Goal: Information Seeking & Learning: Find specific fact

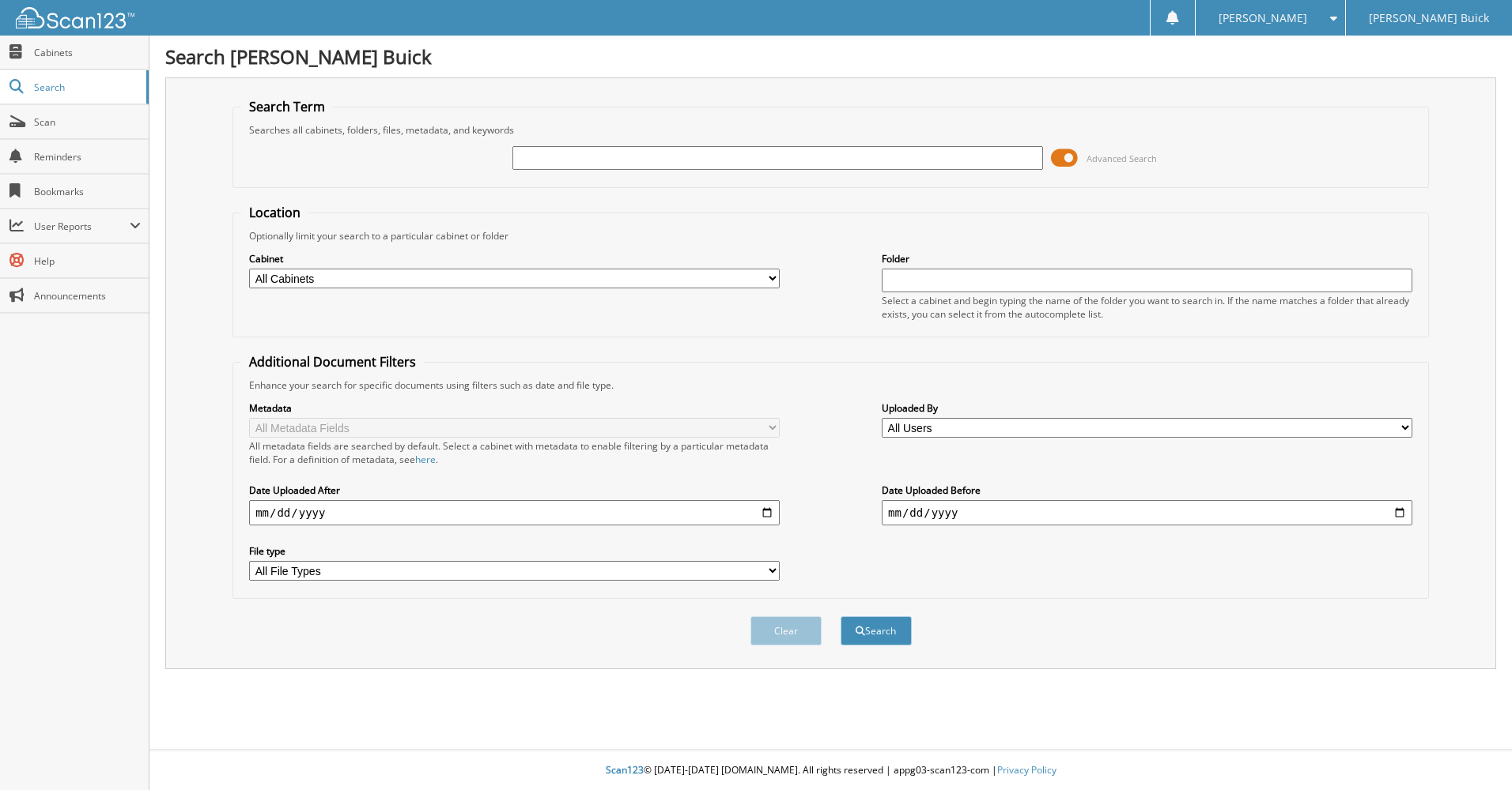
click at [580, 164] on input "text" at bounding box center [777, 158] width 531 height 24
type input "revocable trust"
click at [884, 632] on button "Search" at bounding box center [876, 631] width 71 height 29
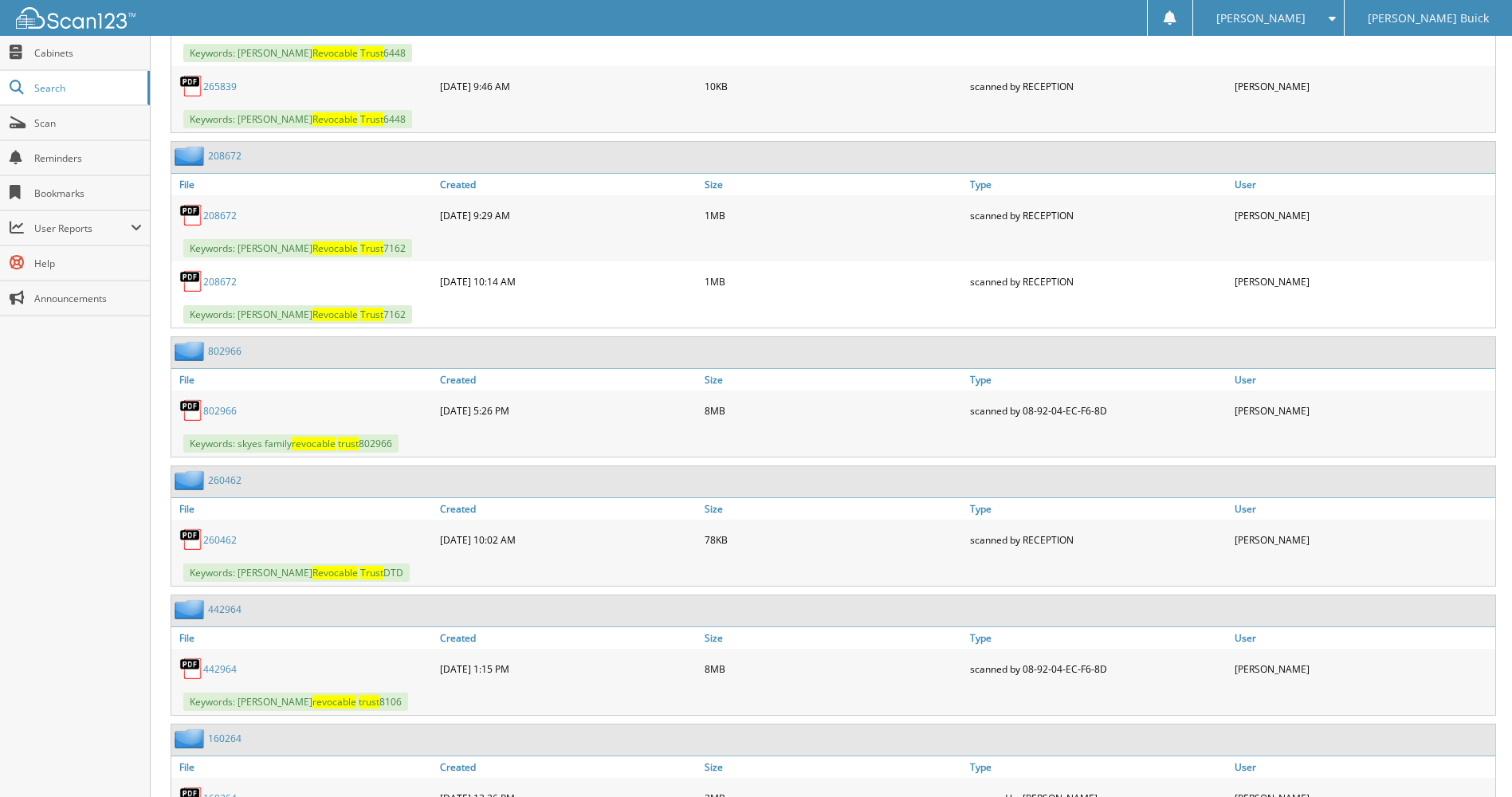
scroll to position [1077, 0]
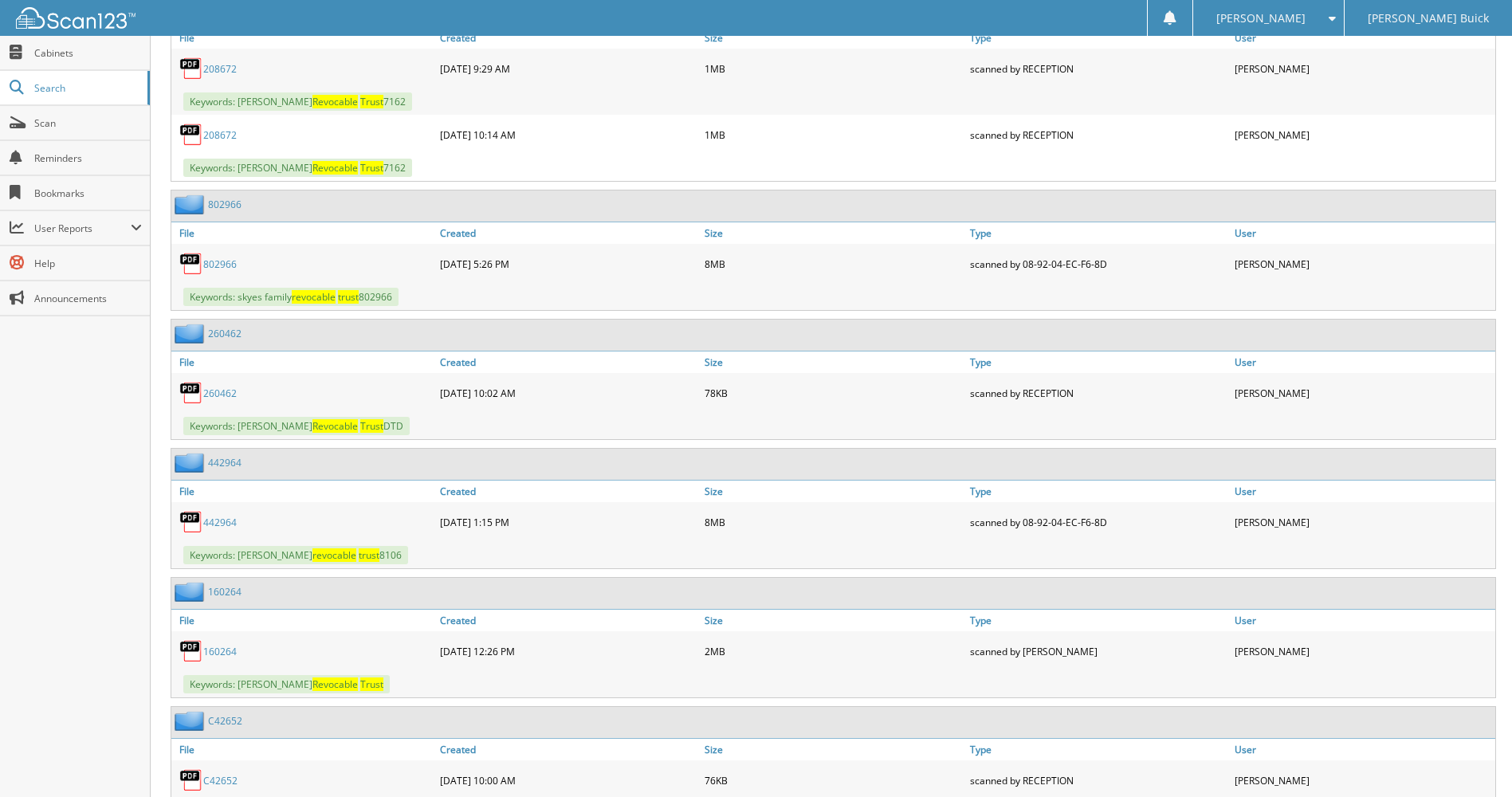
click at [227, 265] on link "802966" at bounding box center [220, 265] width 33 height 13
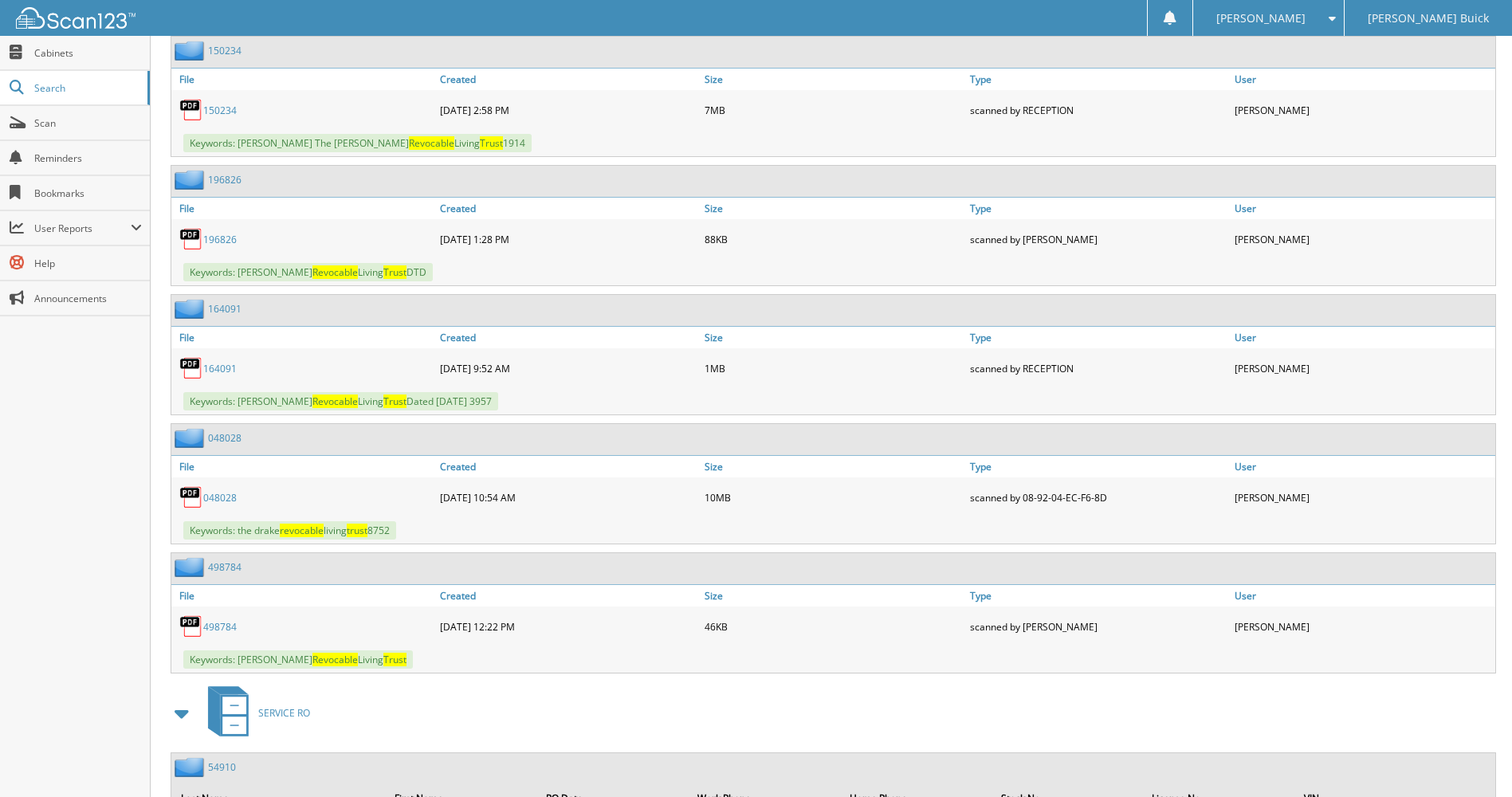
scroll to position [2034, 0]
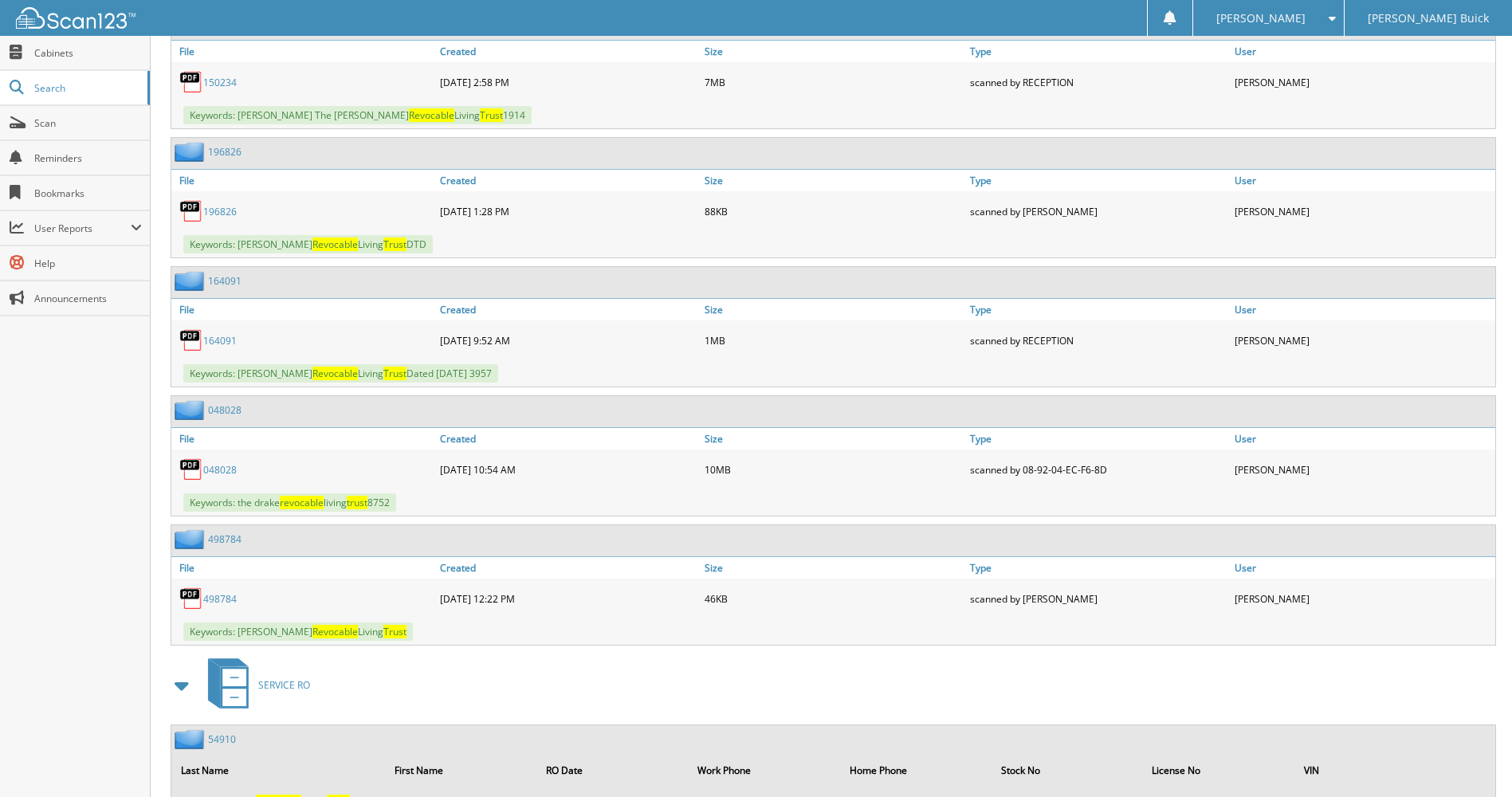
click at [222, 469] on link "048028" at bounding box center [220, 470] width 33 height 13
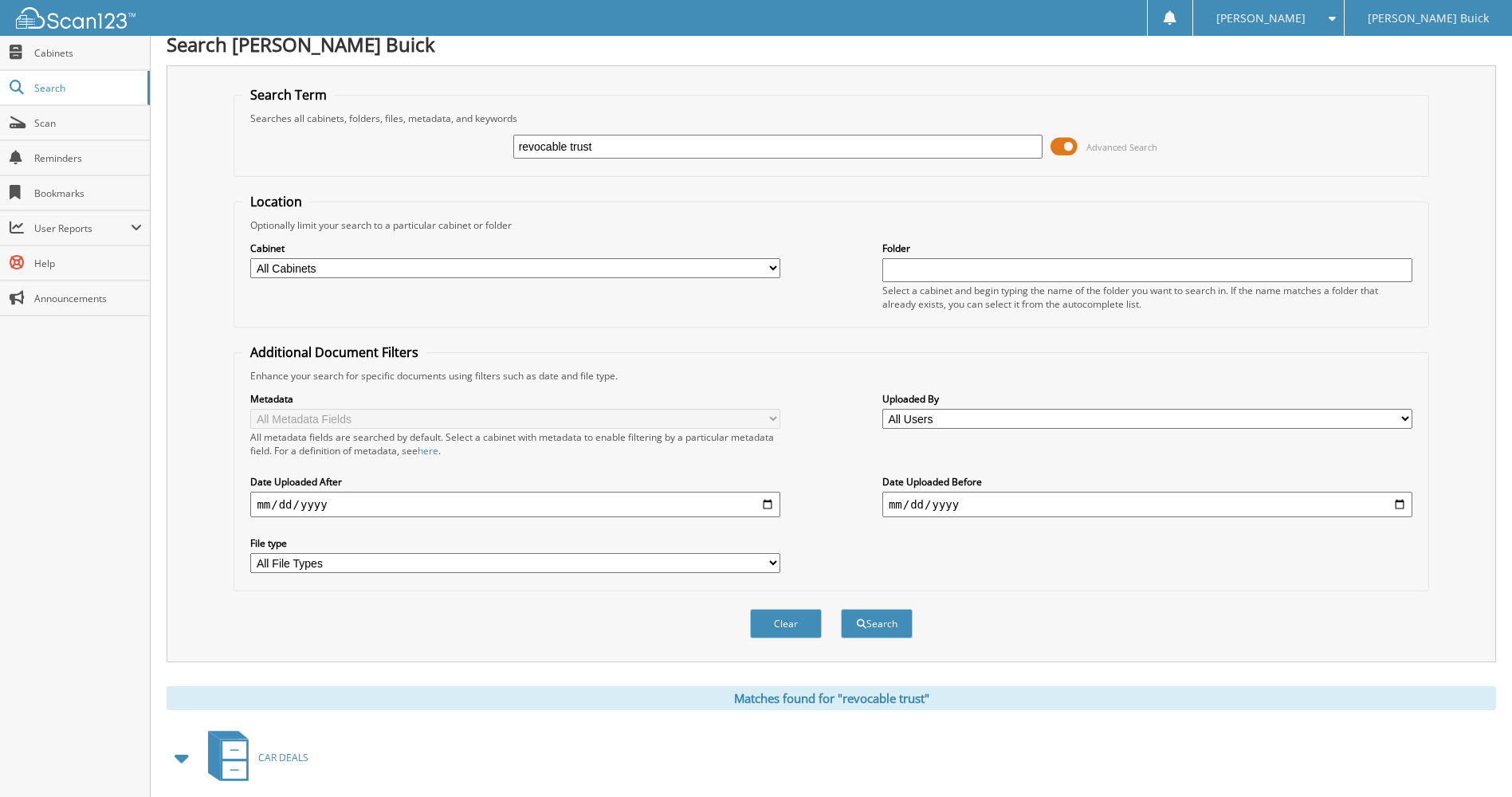
scroll to position [0, 0]
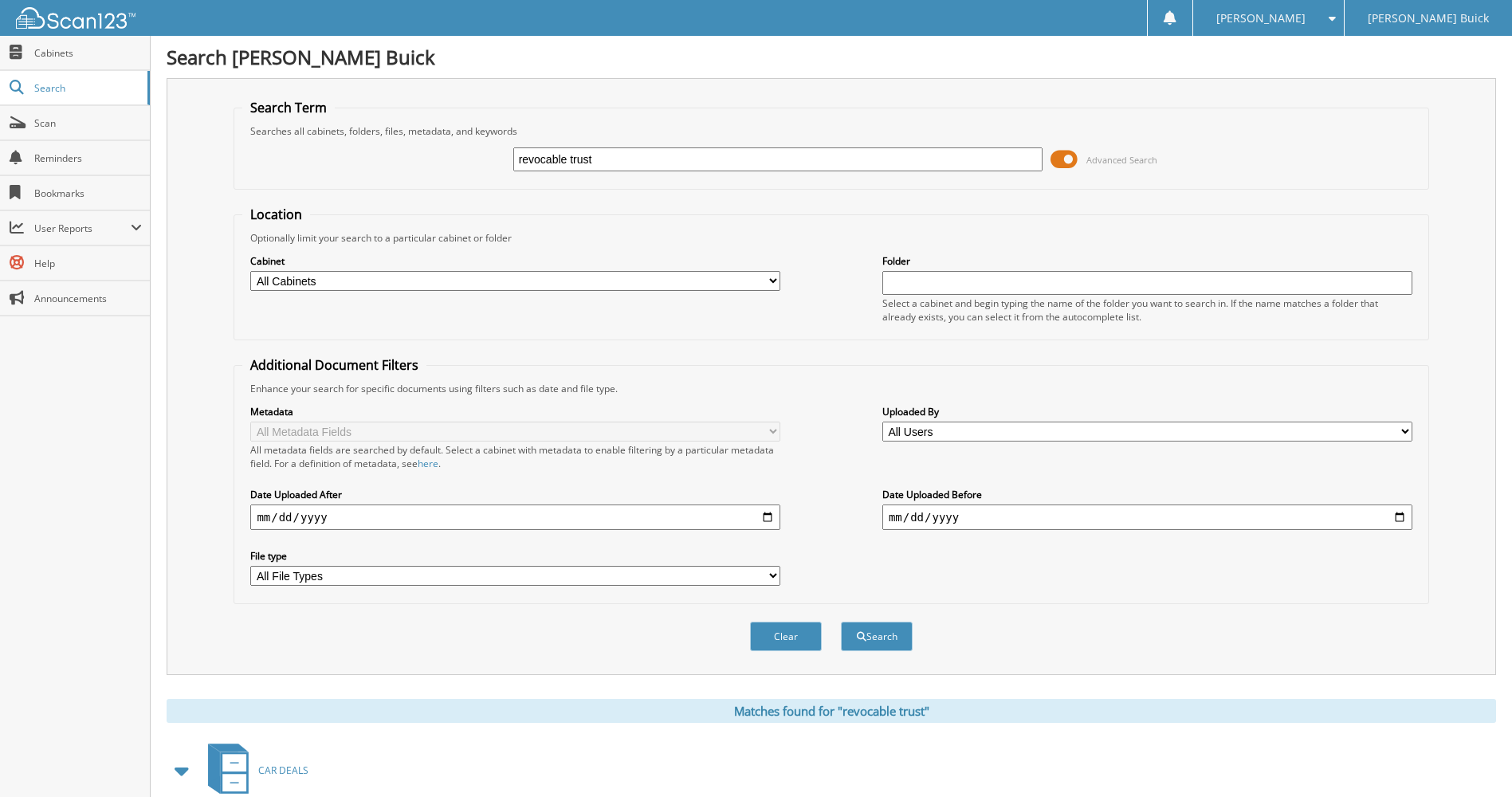
click at [478, 277] on select "All Cabinets CAR DEALS SERVICE RO Needs Filing" at bounding box center [515, 281] width 530 height 20
select select "2422"
click at [250, 271] on select "All Cabinets CAR DEALS SERVICE RO Needs Filing" at bounding box center [515, 281] width 530 height 20
click at [875, 643] on button "Search" at bounding box center [877, 636] width 72 height 29
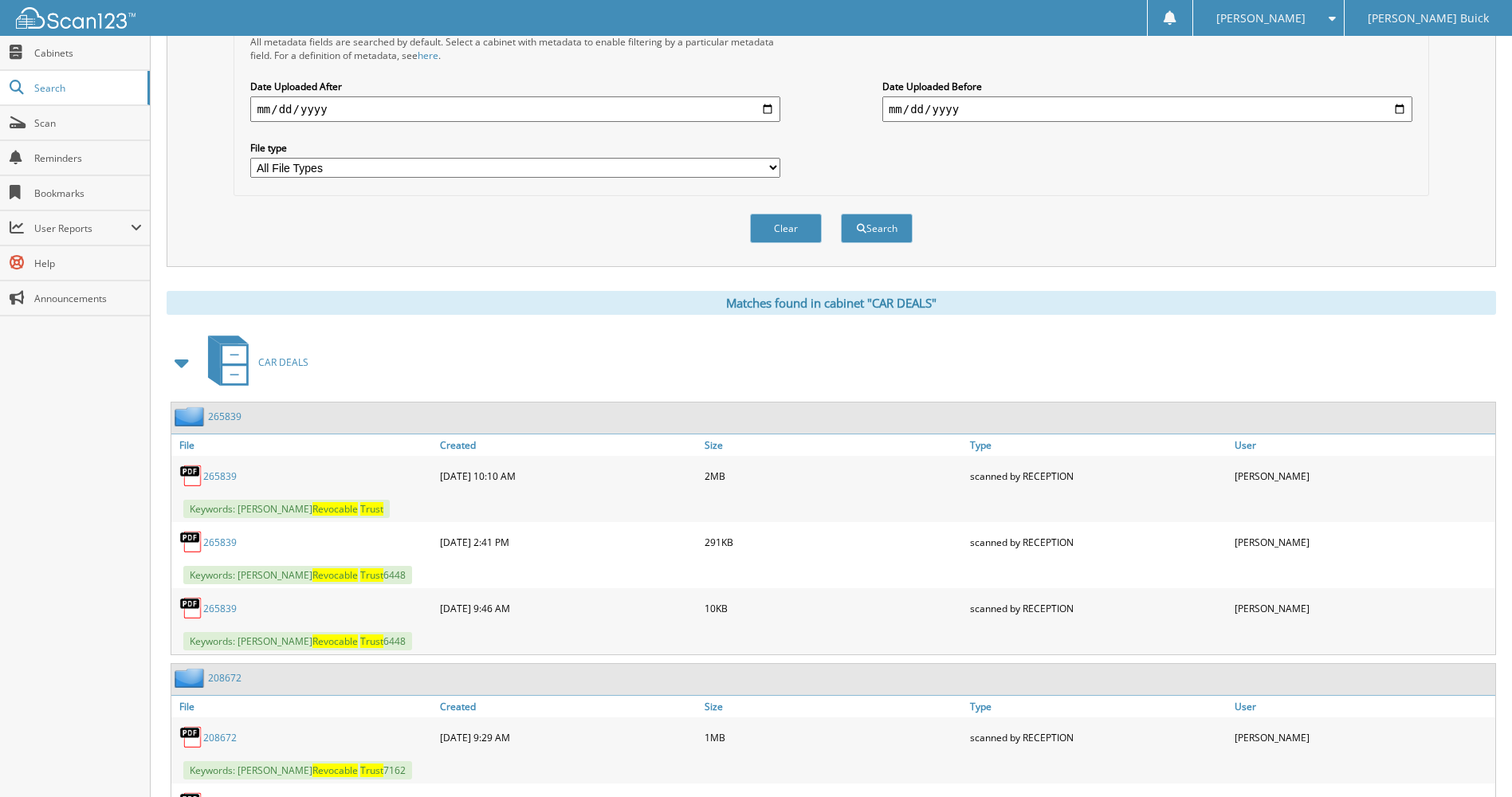
scroll to position [257, 0]
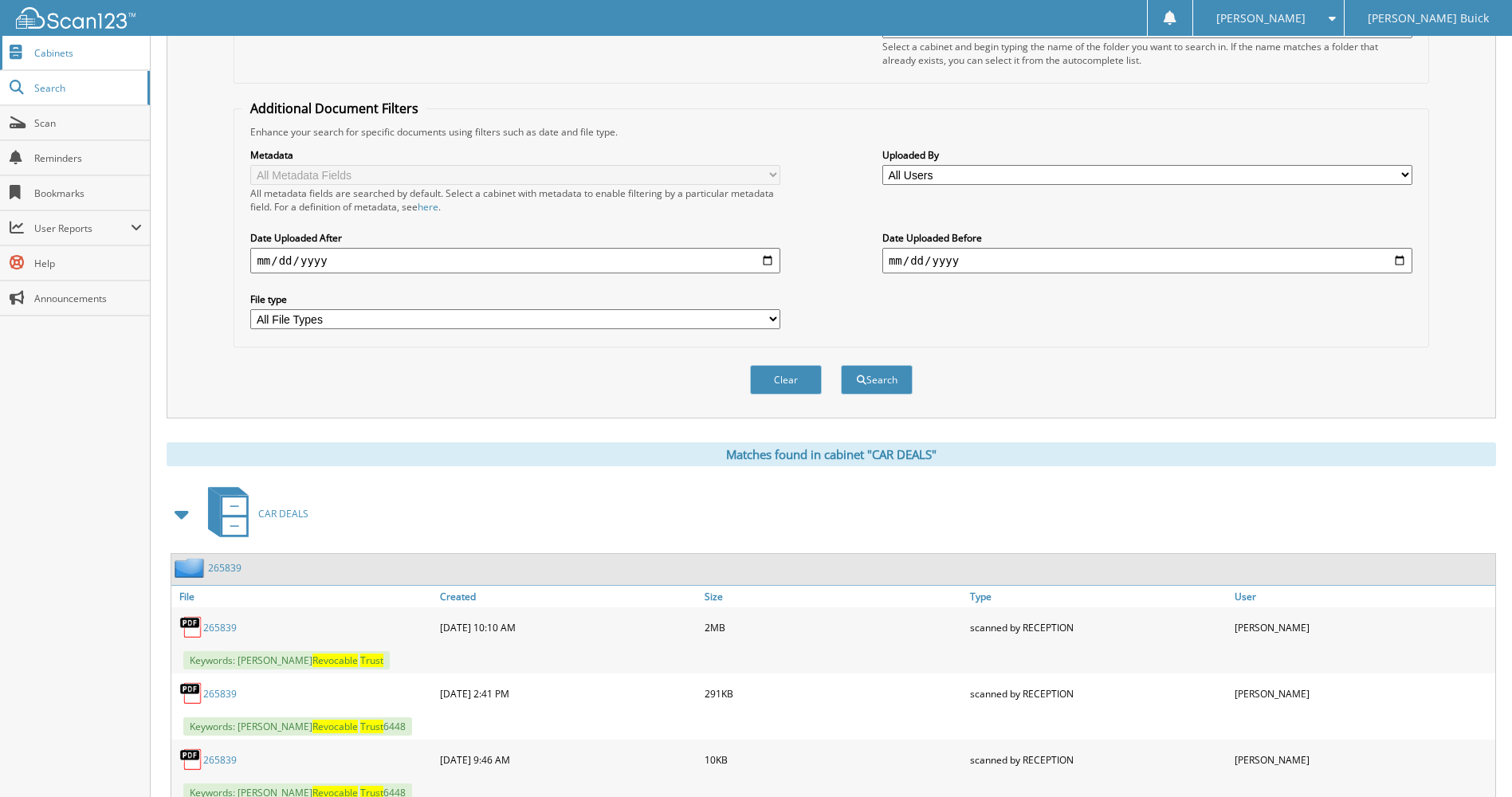
click at [59, 56] on span "Cabinets" at bounding box center [88, 53] width 108 height 13
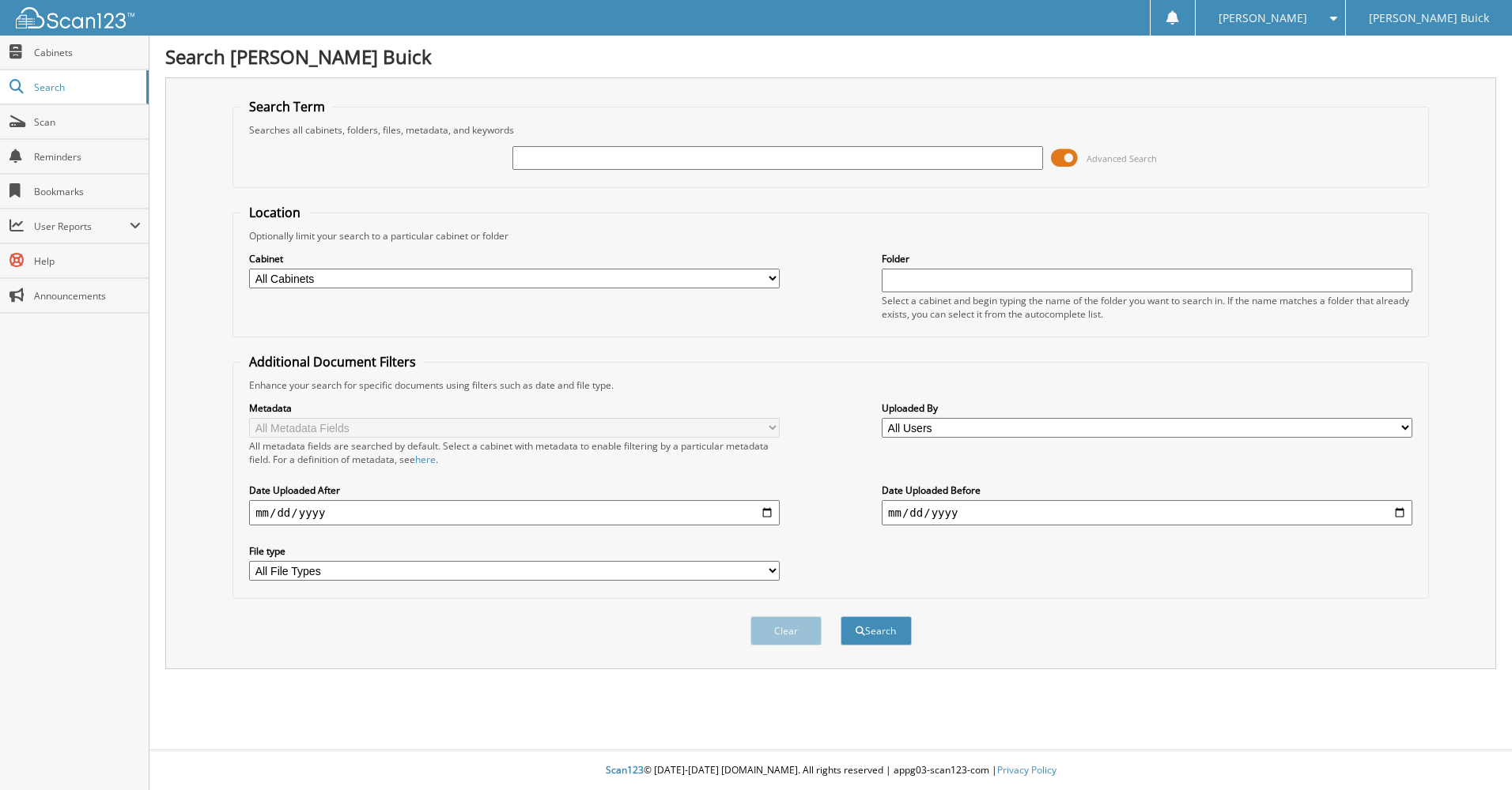
click at [411, 280] on select "All Cabinets CAR DEALS SERVICE RO Needs Filing" at bounding box center [514, 279] width 531 height 20
select select "2422"
click at [249, 269] on select "All Cabinets CAR DEALS SERVICE RO Needs Filing" at bounding box center [514, 279] width 531 height 20
click at [637, 158] on input "text" at bounding box center [777, 158] width 531 height 24
type input "trust"
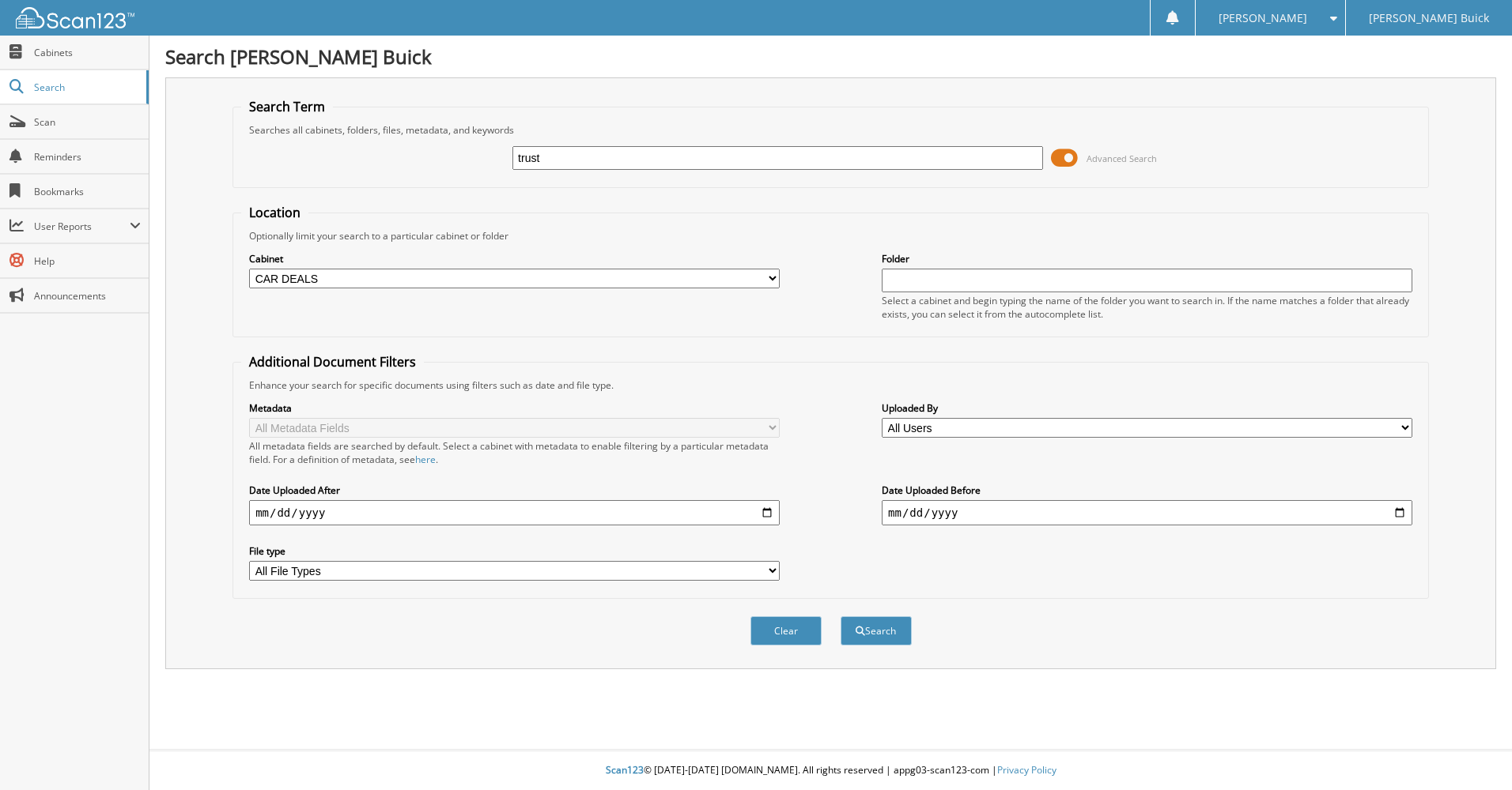
click at [840, 617] on button "Search" at bounding box center [876, 631] width 71 height 29
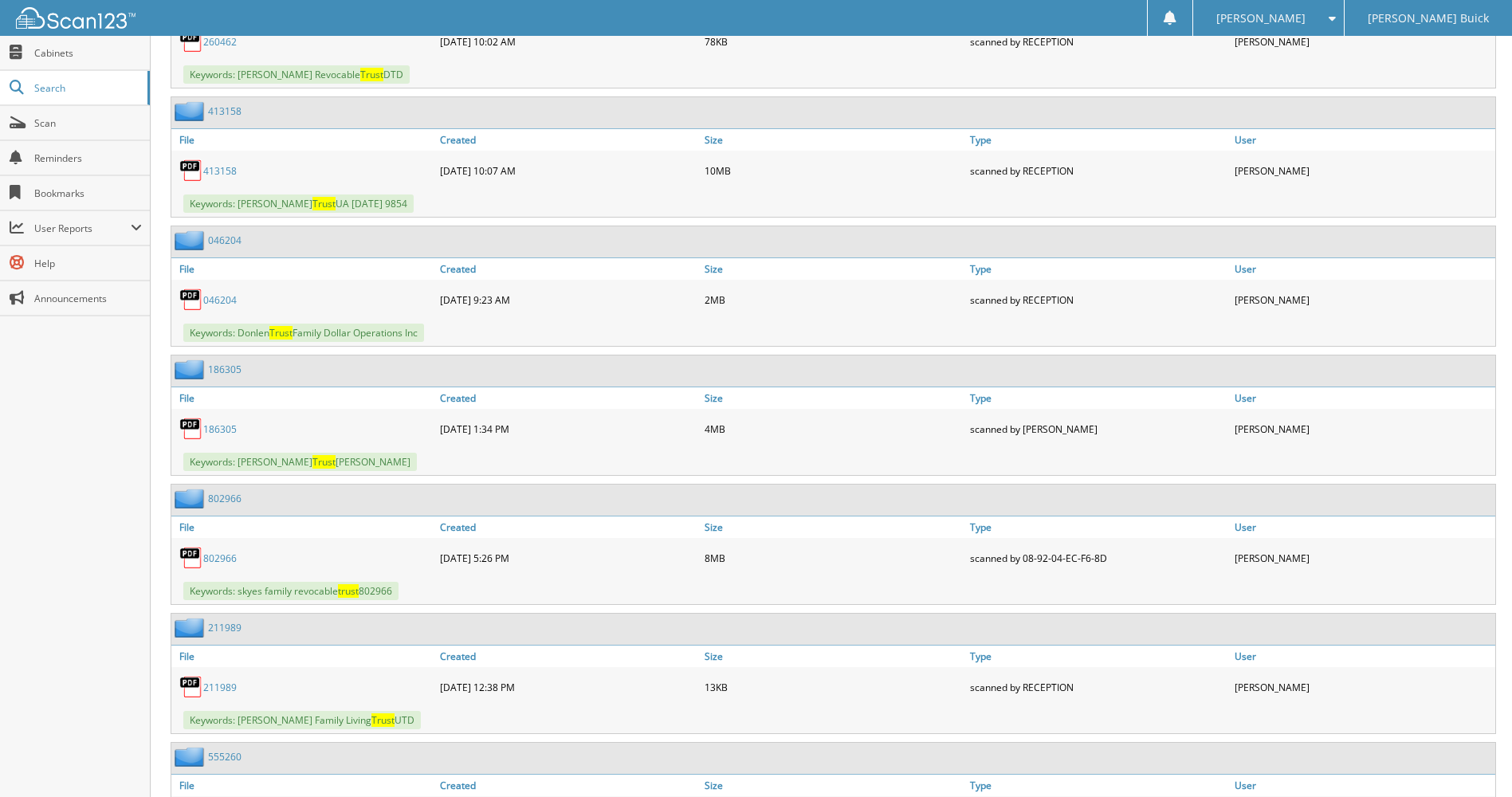
scroll to position [8054, 0]
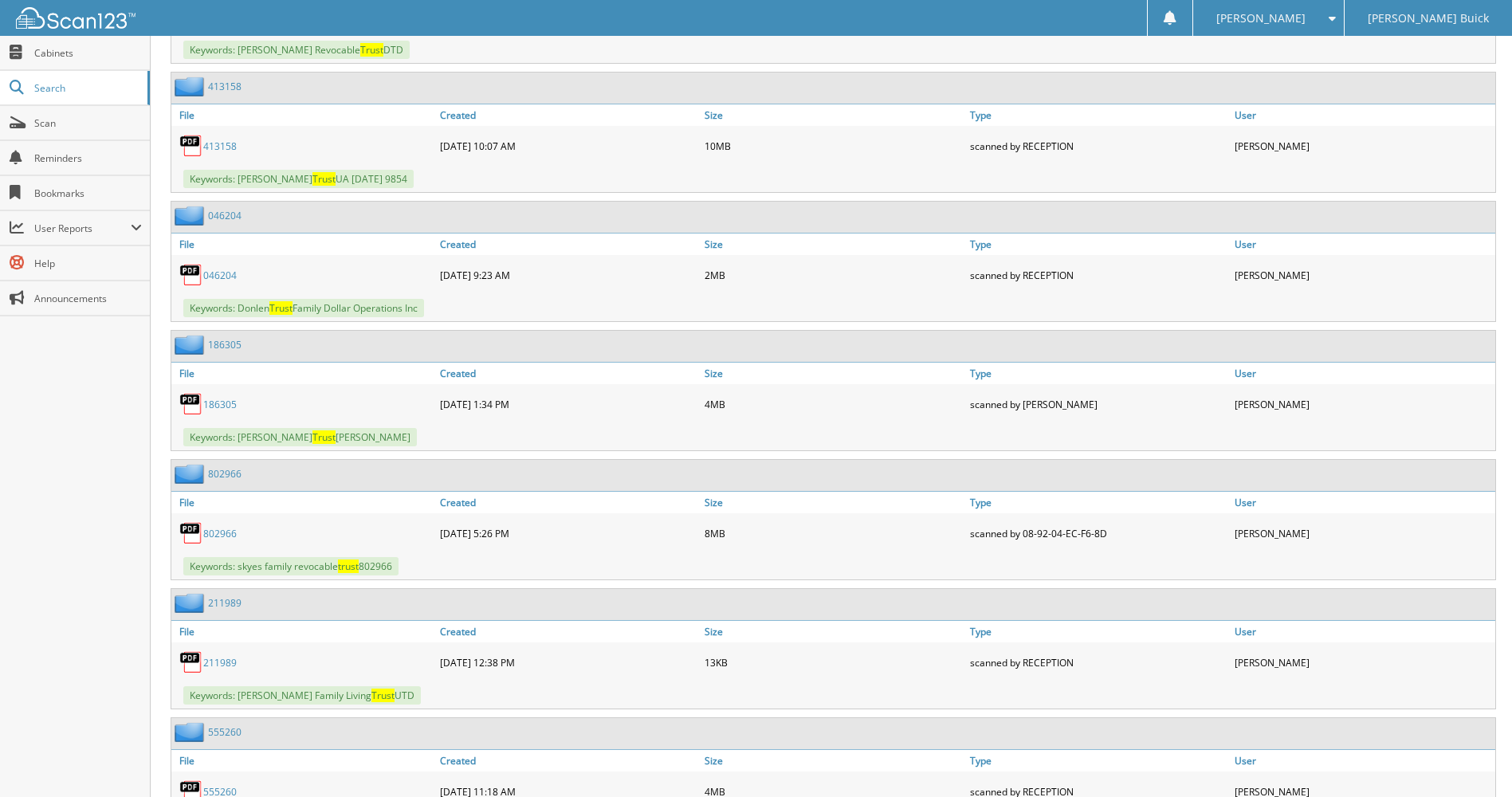
click at [228, 532] on link "802966" at bounding box center [220, 534] width 33 height 13
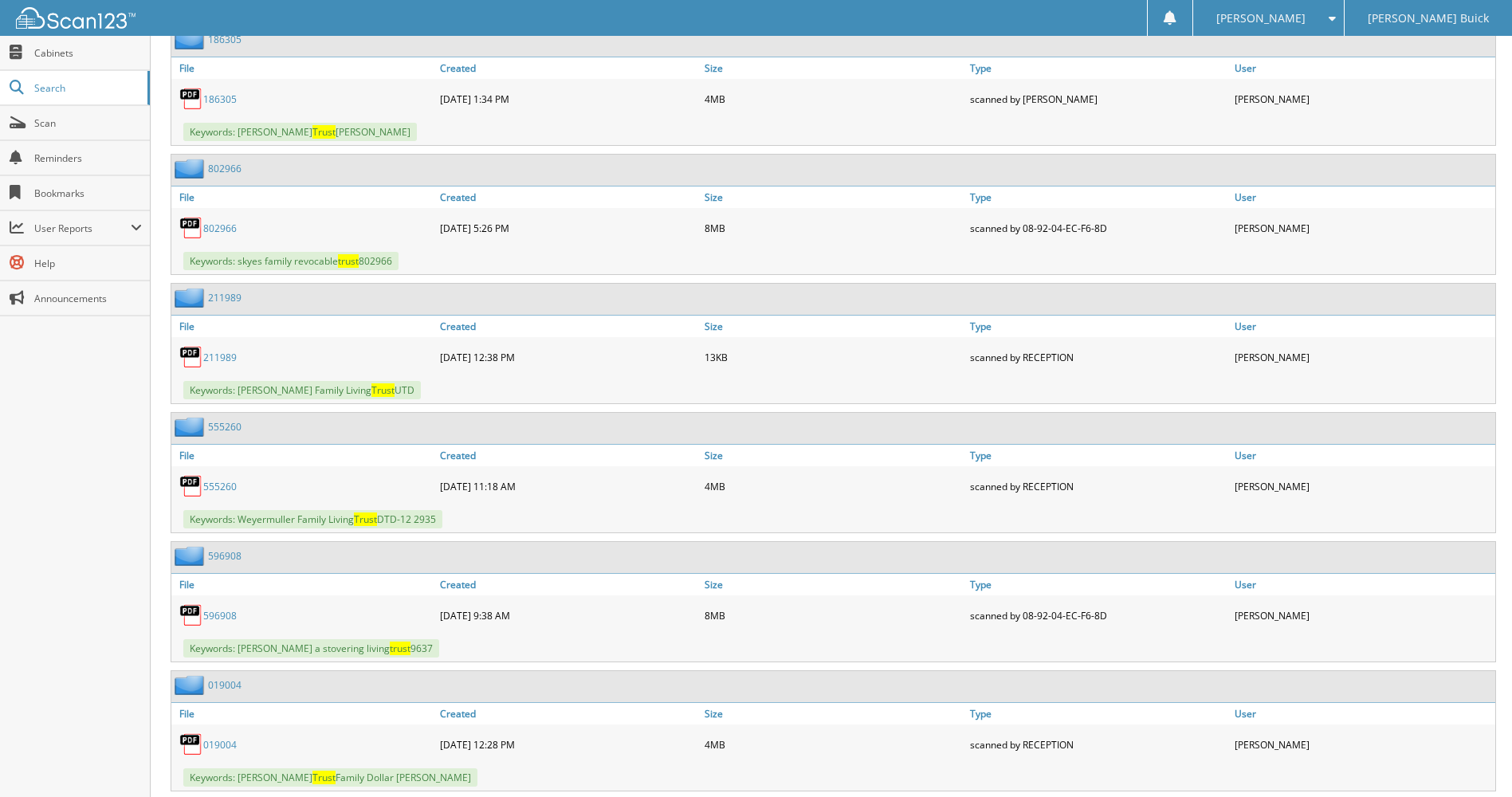
scroll to position [8373, 0]
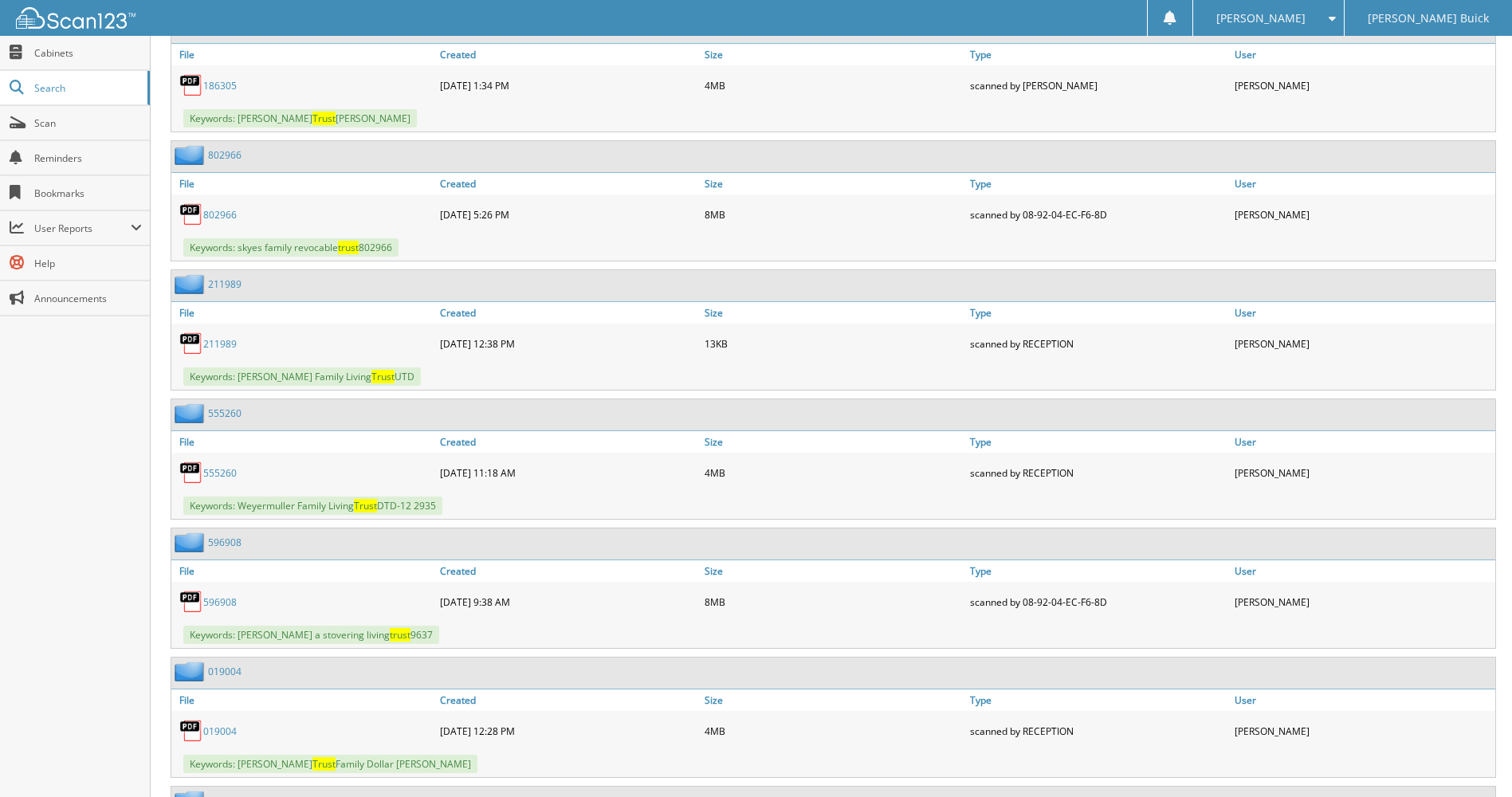
click at [220, 599] on link "596908" at bounding box center [220, 602] width 33 height 13
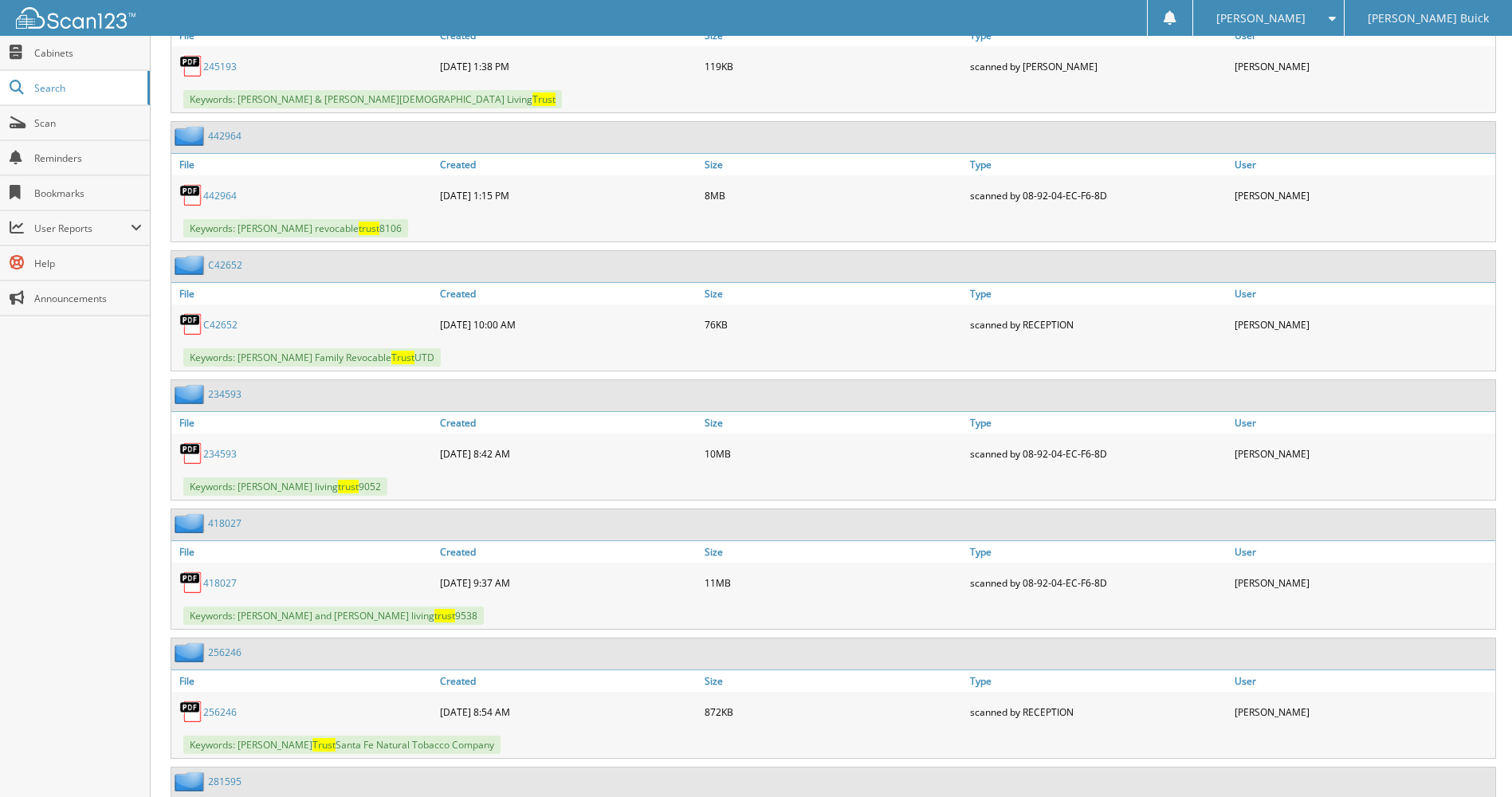
scroll to position [9649, 0]
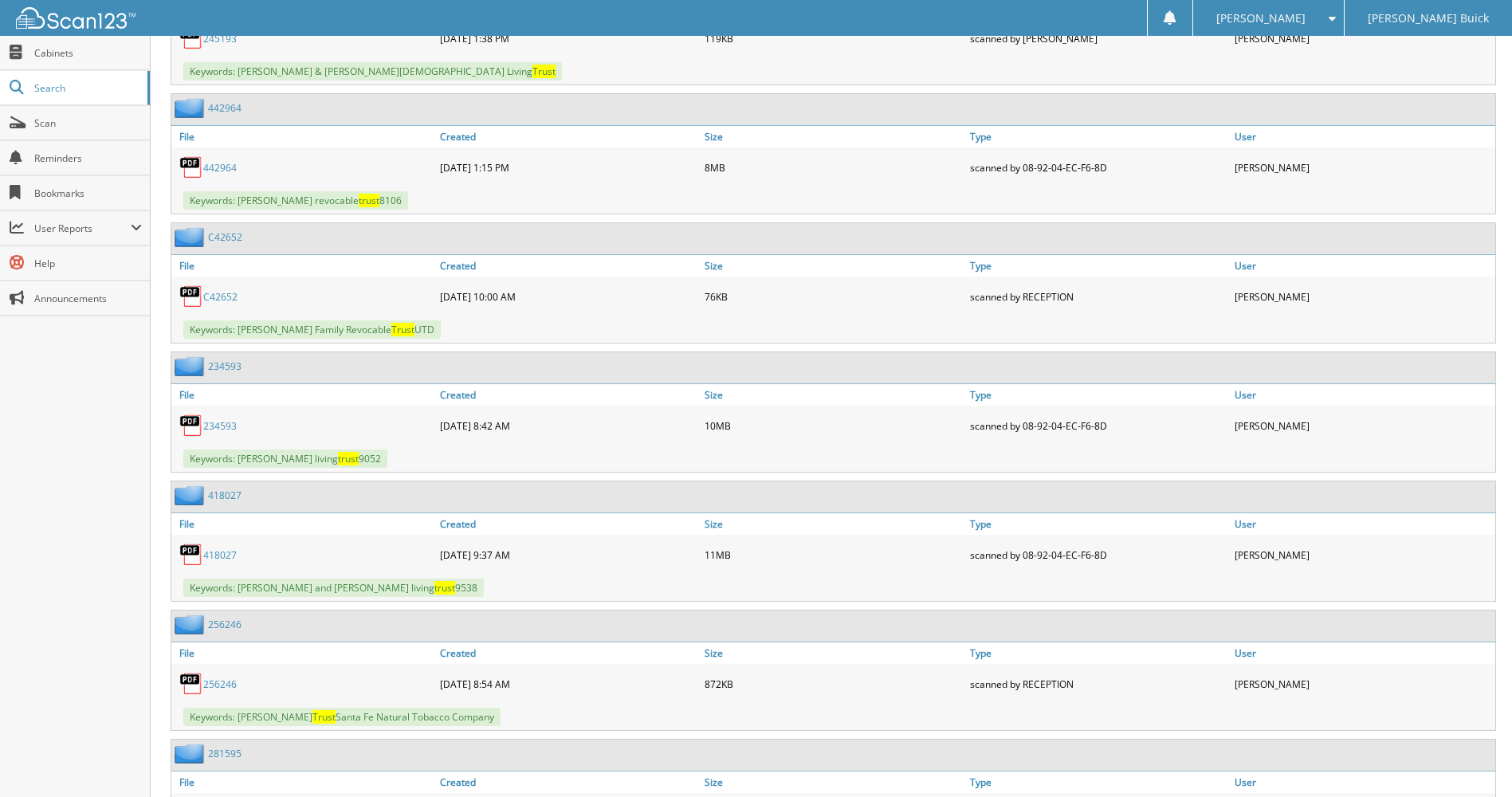
click at [218, 550] on link "418027" at bounding box center [220, 555] width 33 height 13
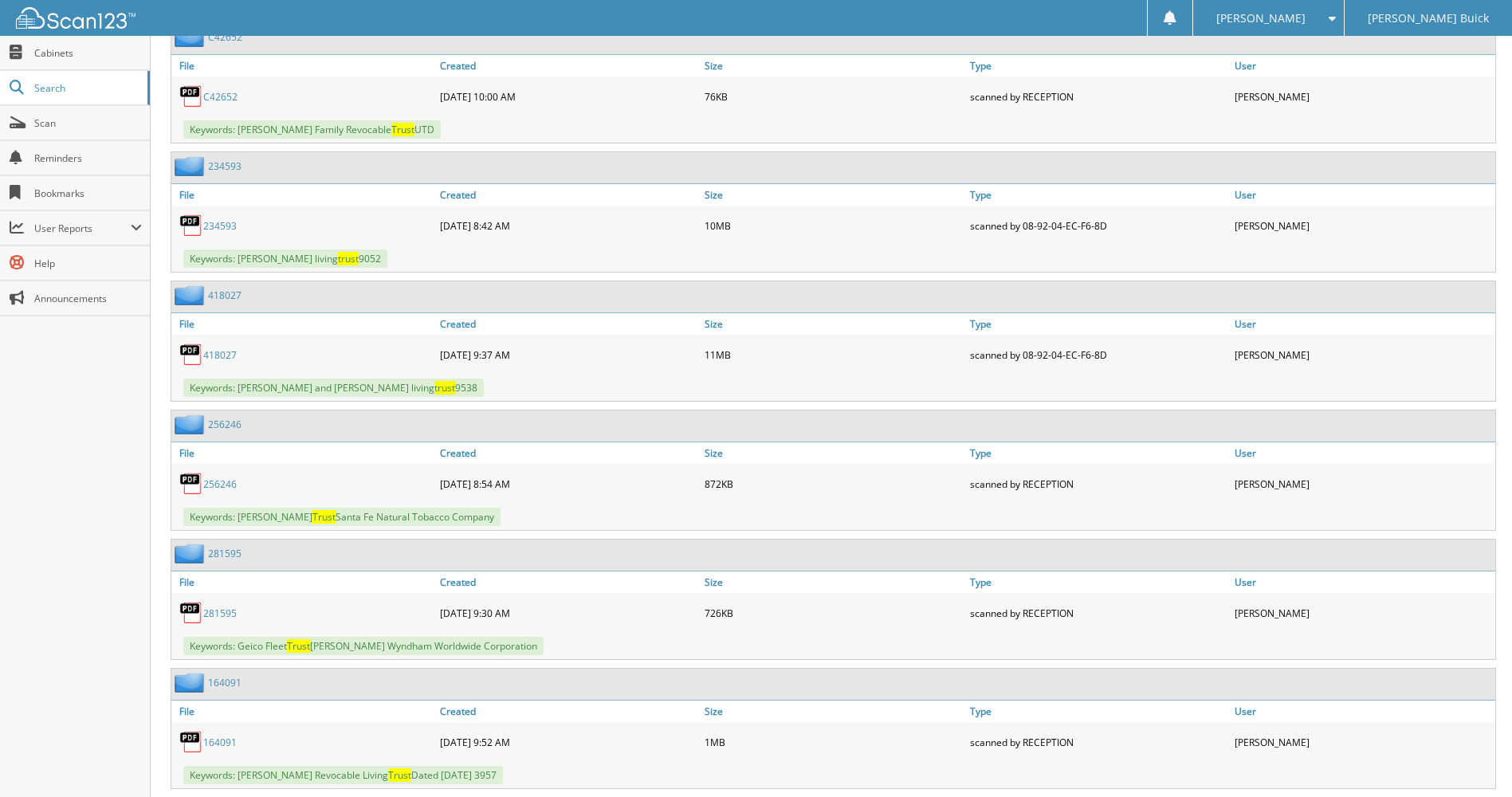
scroll to position [9848, 0]
click at [213, 353] on link "418027" at bounding box center [220, 356] width 33 height 13
click at [226, 224] on link "234593" at bounding box center [220, 227] width 33 height 13
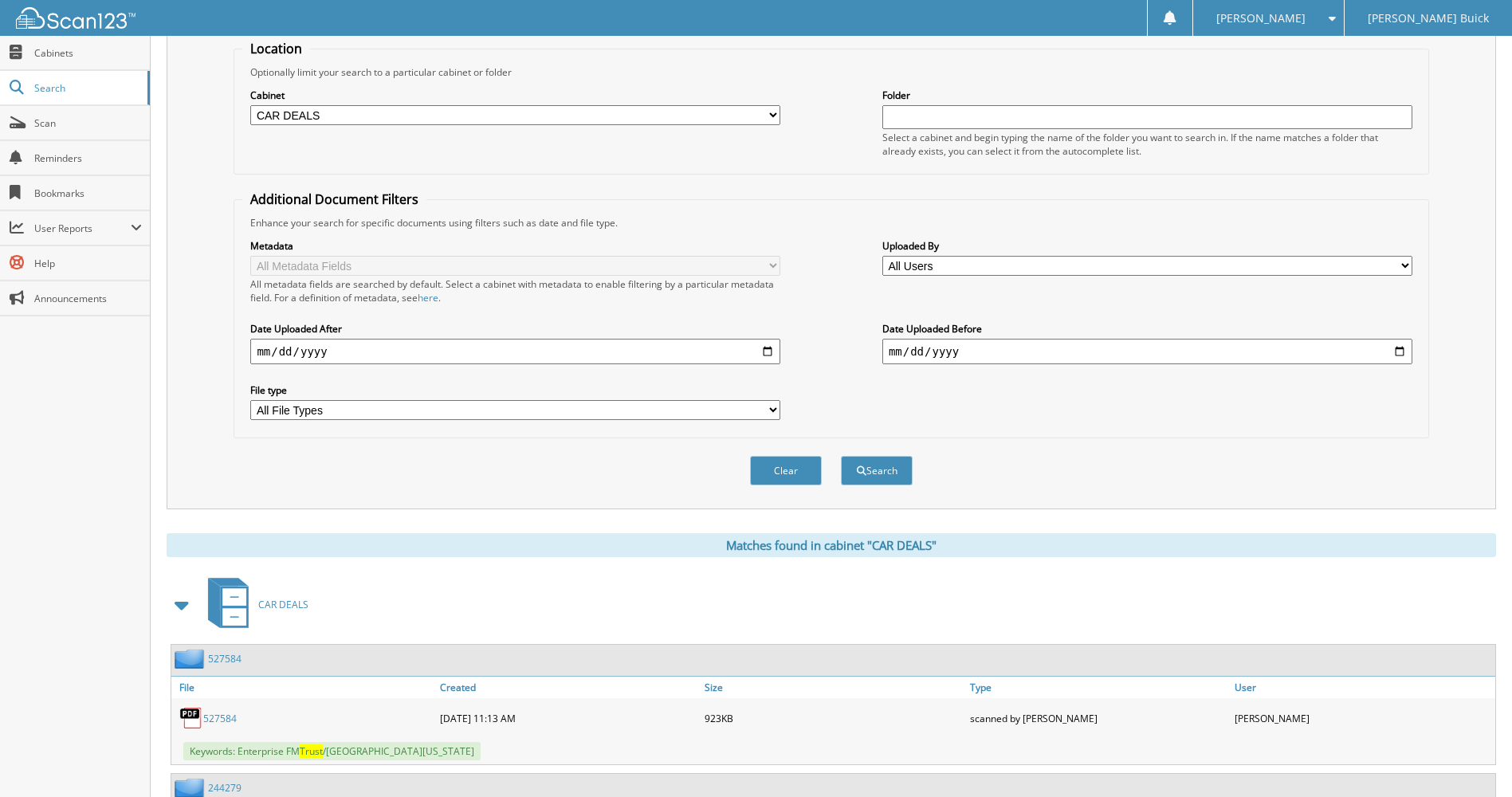
scroll to position [0, 0]
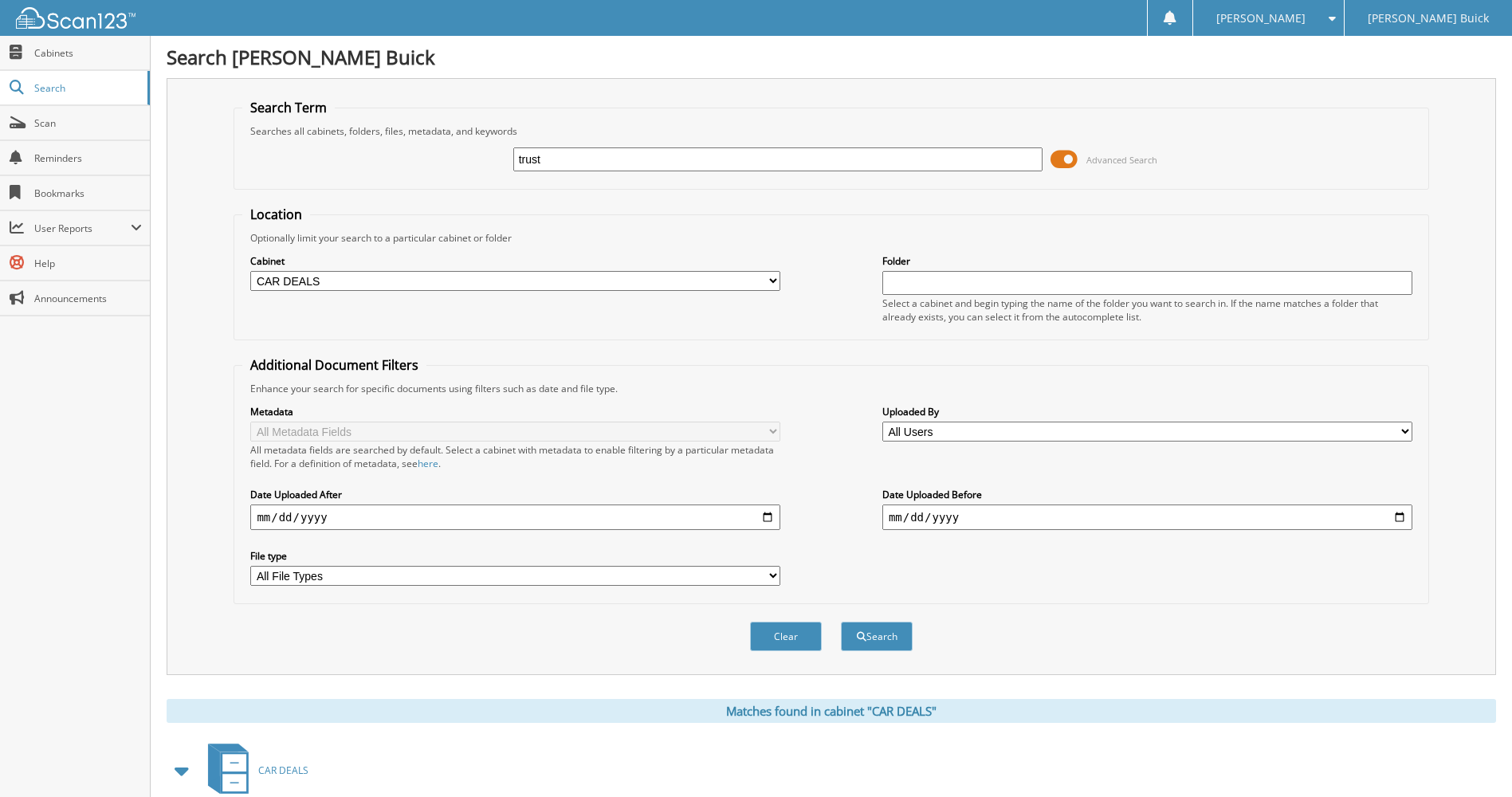
click at [576, 159] on input "trust" at bounding box center [777, 159] width 530 height 24
click at [520, 156] on input "trust" at bounding box center [777, 159] width 530 height 24
type input "living trust"
click at [872, 640] on button "Search" at bounding box center [877, 636] width 72 height 29
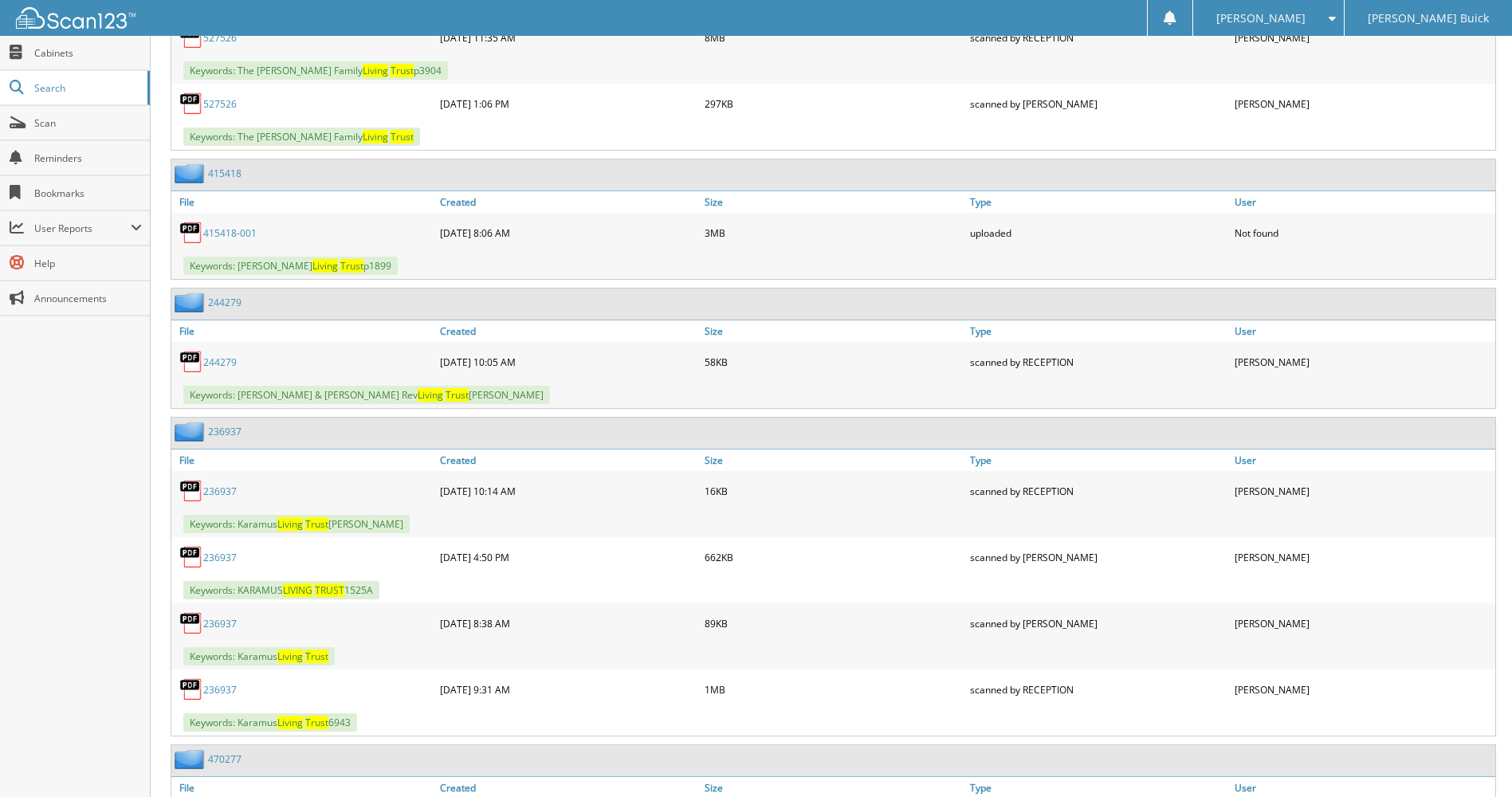
scroll to position [594, 0]
